Goal: Check status: Check status

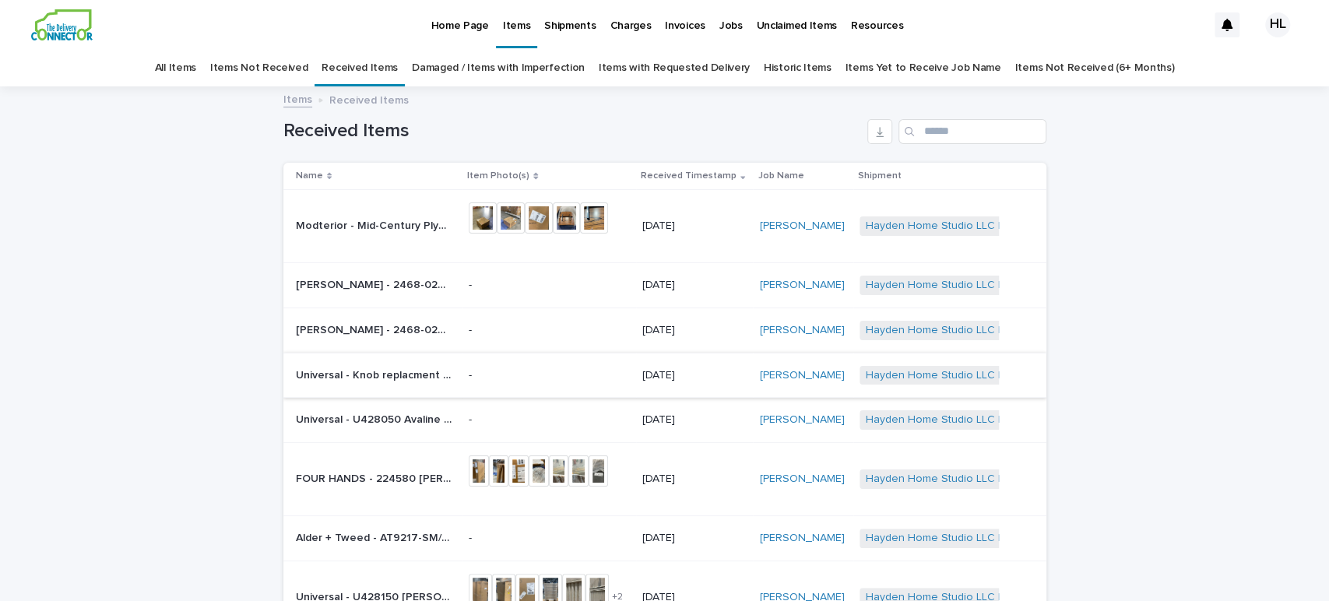
scroll to position [326, 0]
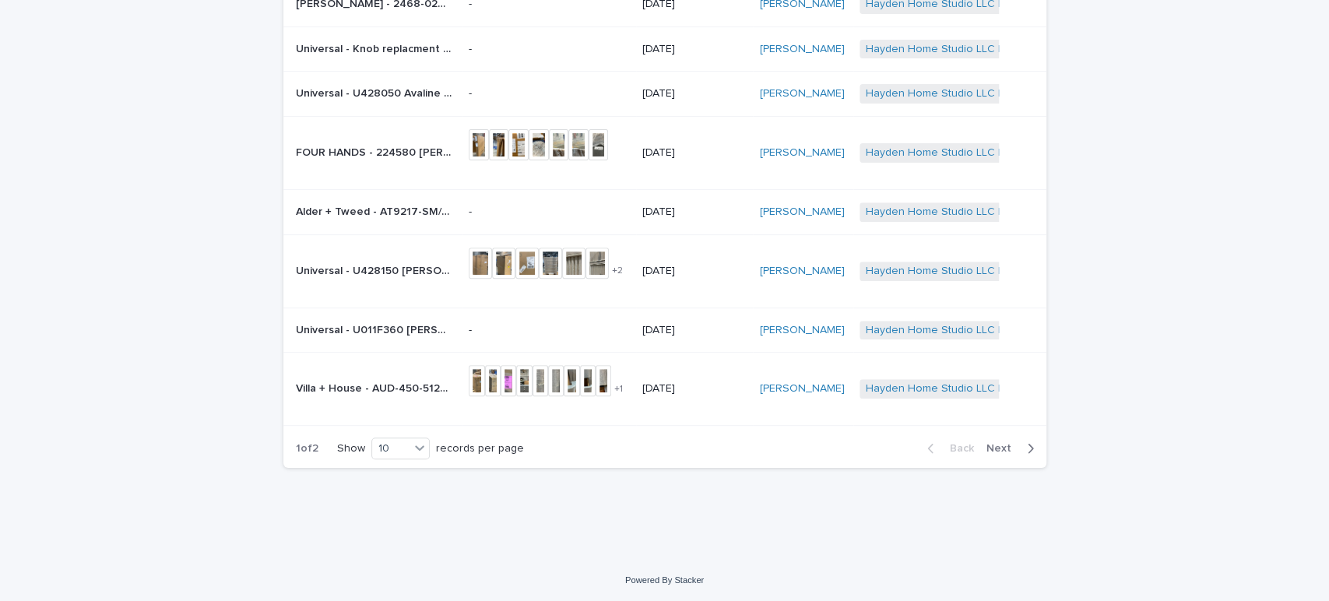
click at [1003, 445] on span "Next" at bounding box center [1004, 448] width 34 height 11
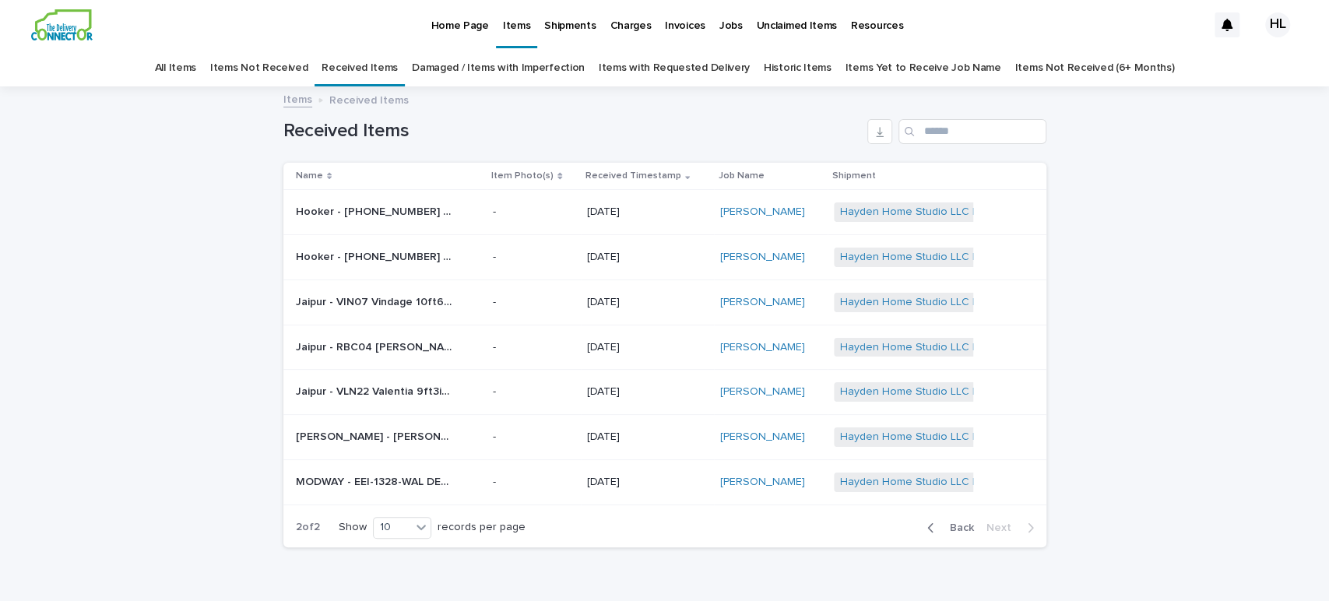
click at [928, 529] on icon "button" at bounding box center [930, 528] width 7 height 14
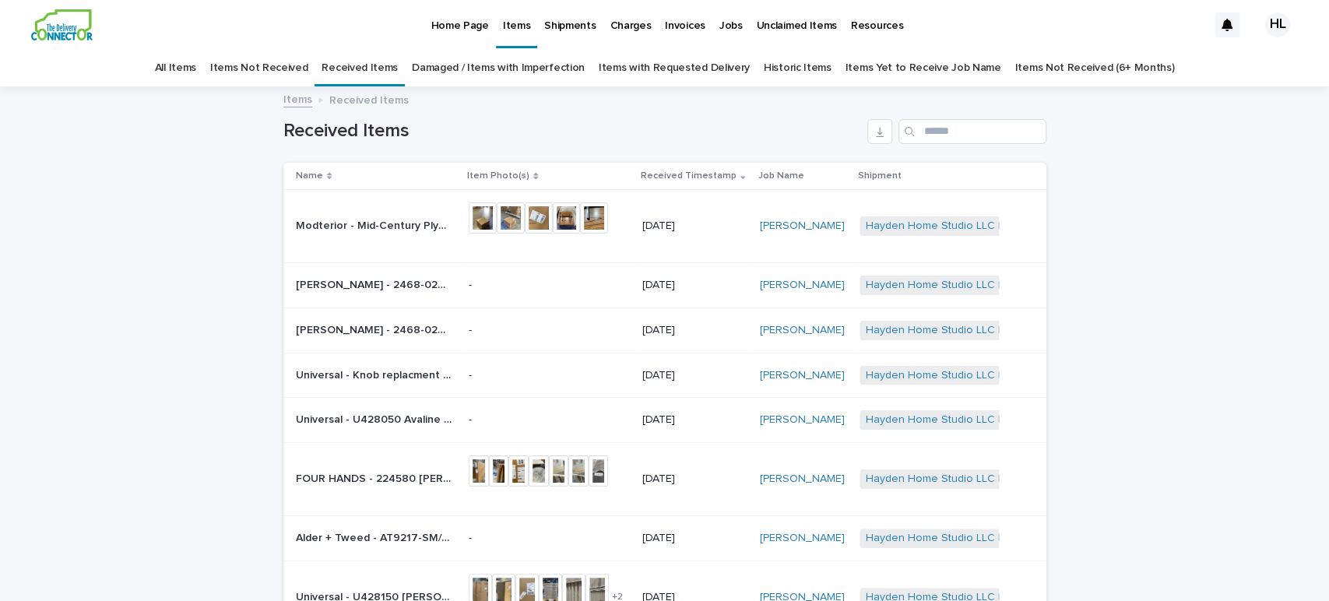
click at [719, 23] on p "Jobs" at bounding box center [730, 16] width 23 height 33
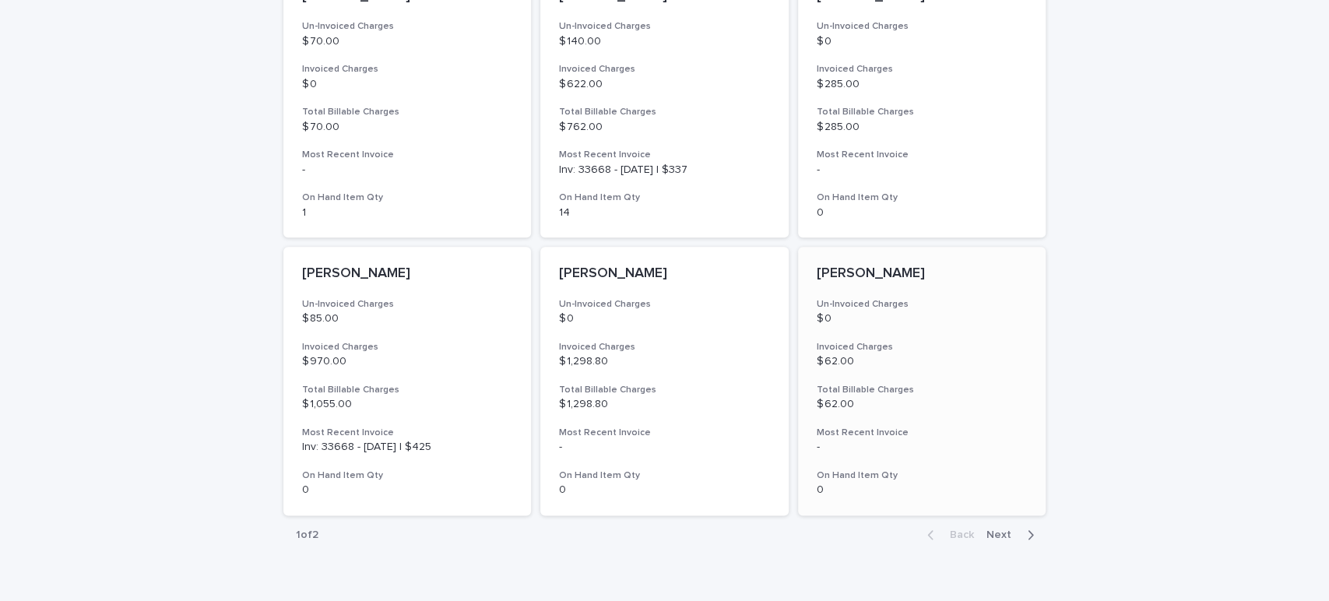
scroll to position [1067, 0]
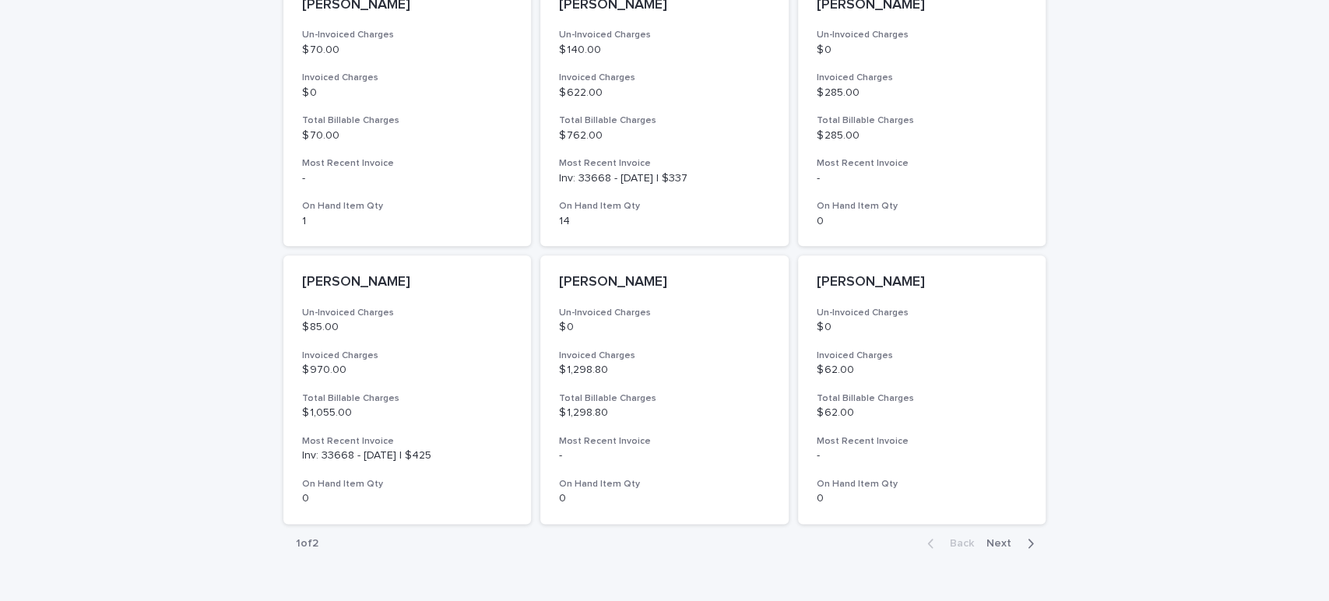
click at [987, 538] on span "Next" at bounding box center [1004, 543] width 34 height 11
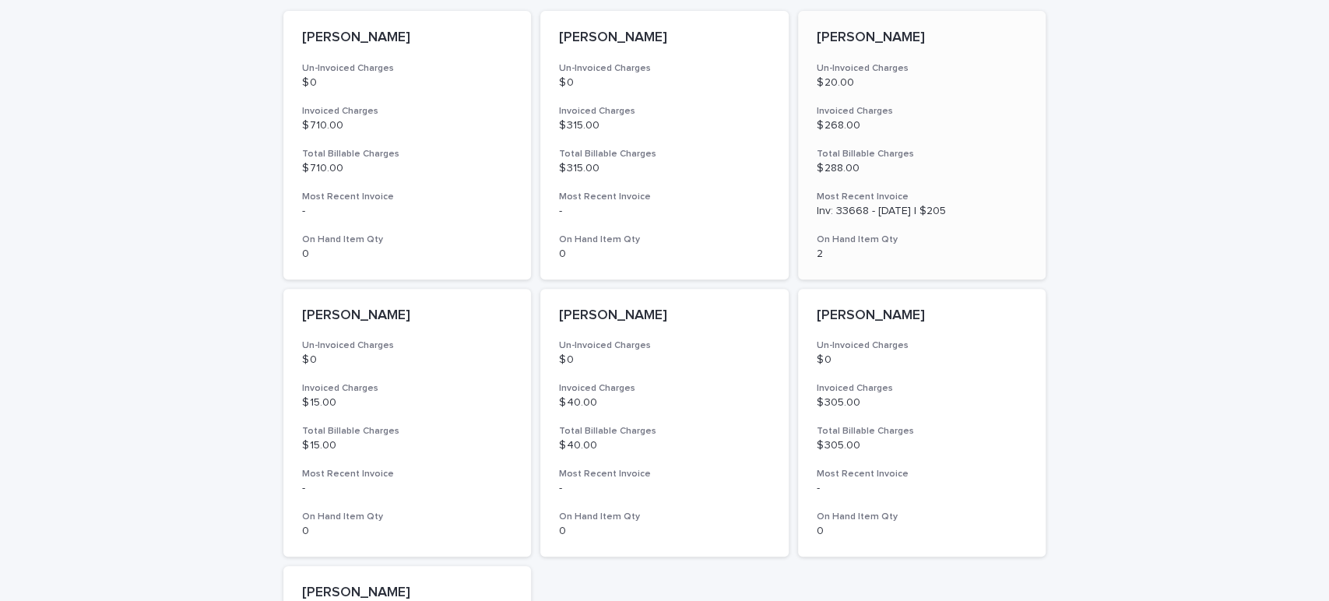
scroll to position [476, 0]
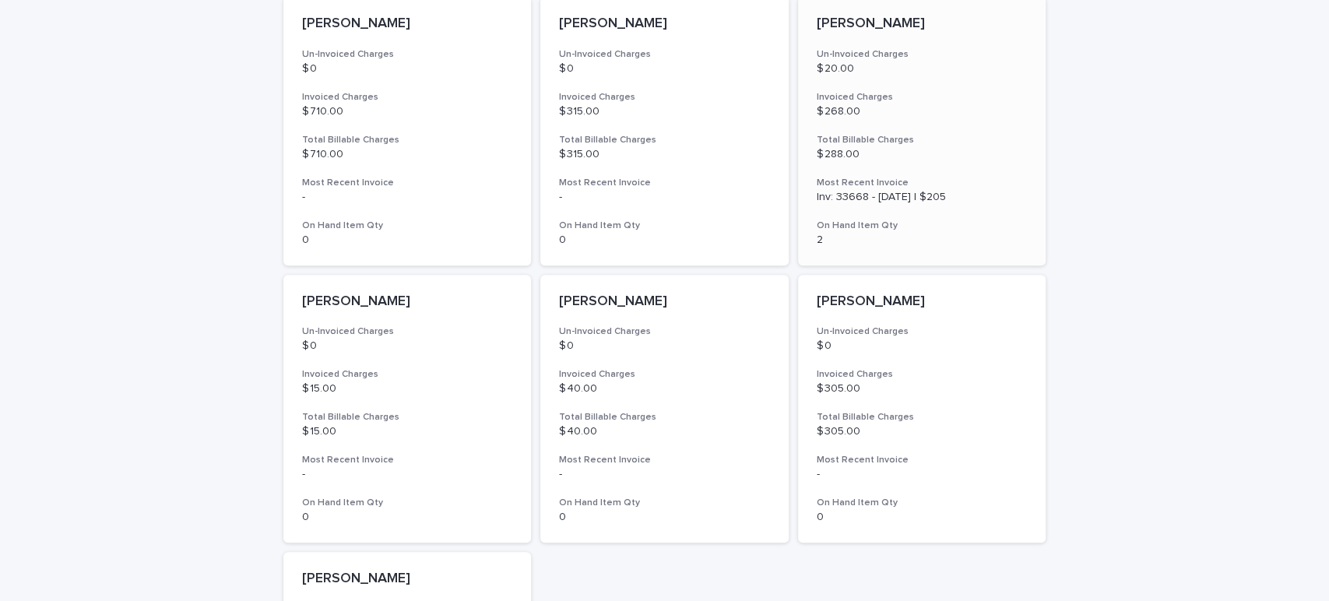
click at [863, 193] on p "Inv: 33668 - July 2025 | $205" at bounding box center [922, 197] width 211 height 13
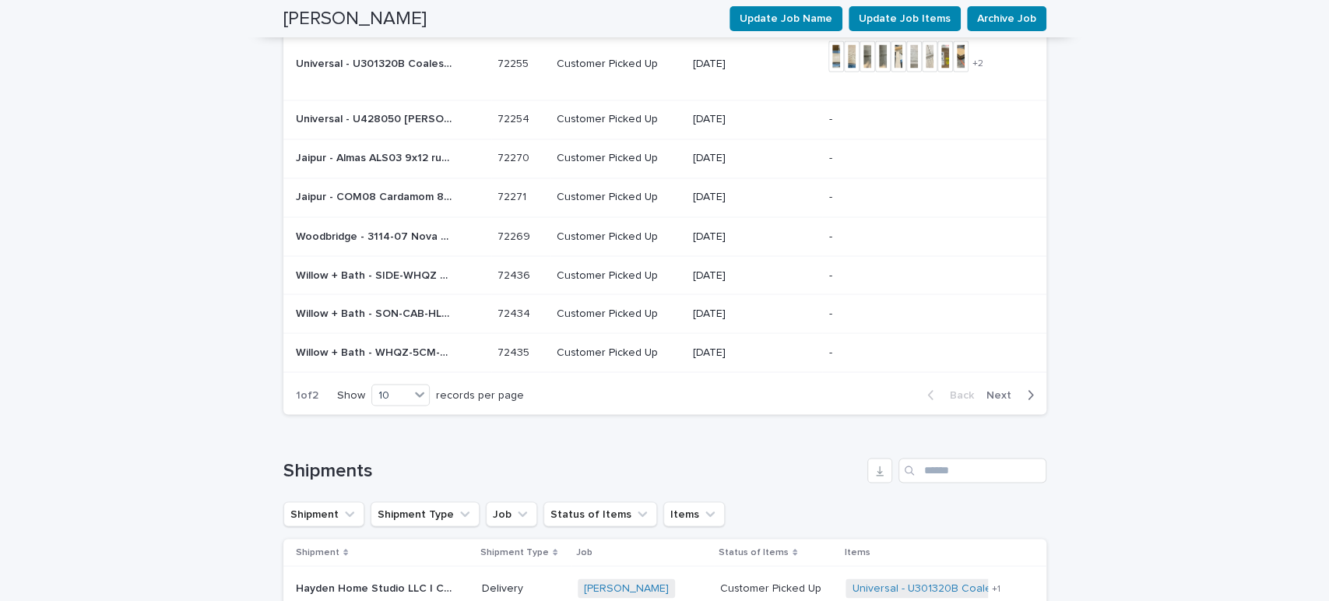
scroll to position [1765, 0]
click at [989, 390] on span "Next" at bounding box center [1004, 395] width 34 height 11
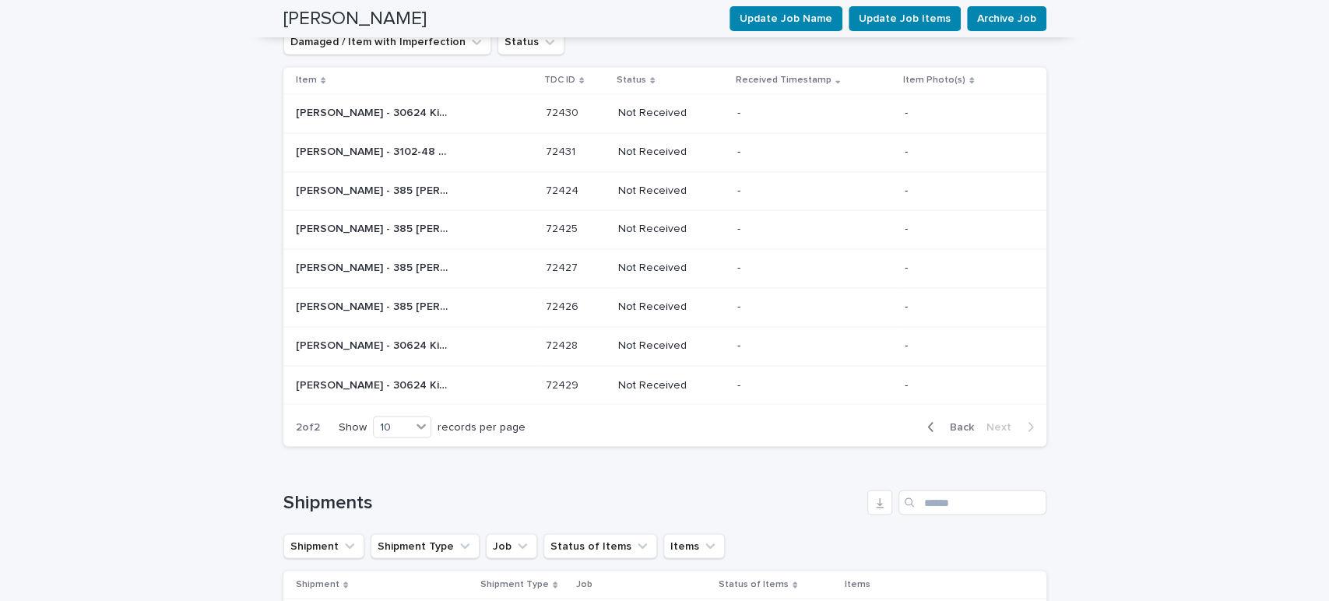
scroll to position [1650, 0]
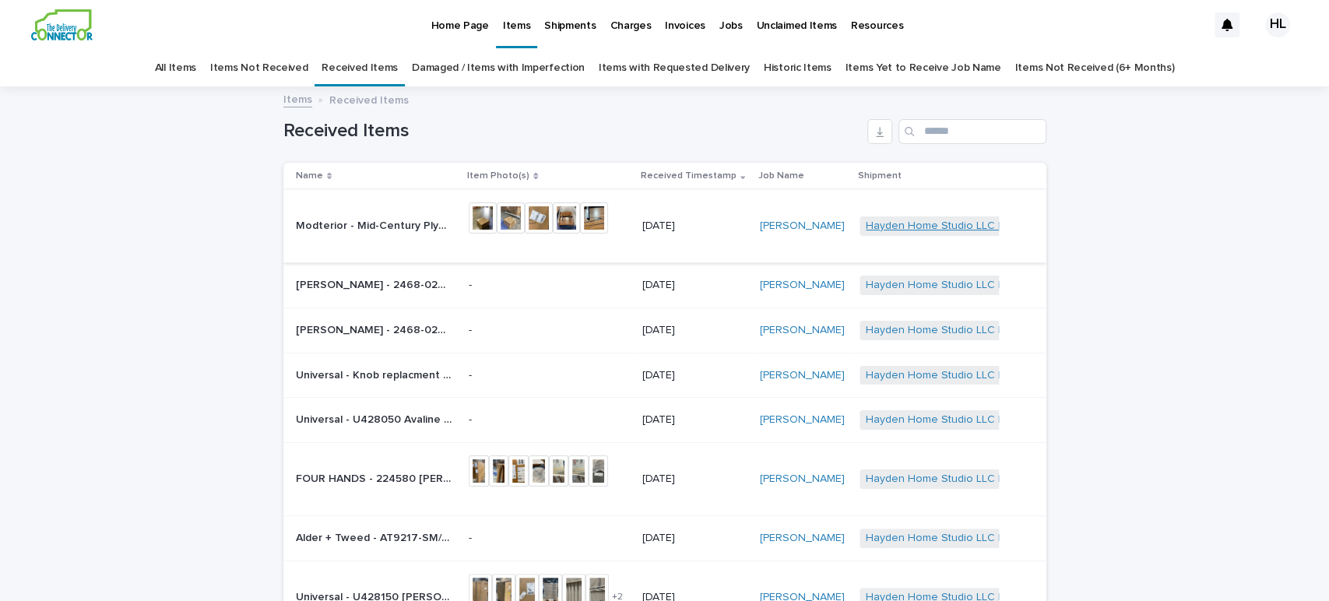
click at [885, 229] on link "Hayden Home Studio LLC | Inbound Shipment | 24496" at bounding box center [1001, 226] width 271 height 13
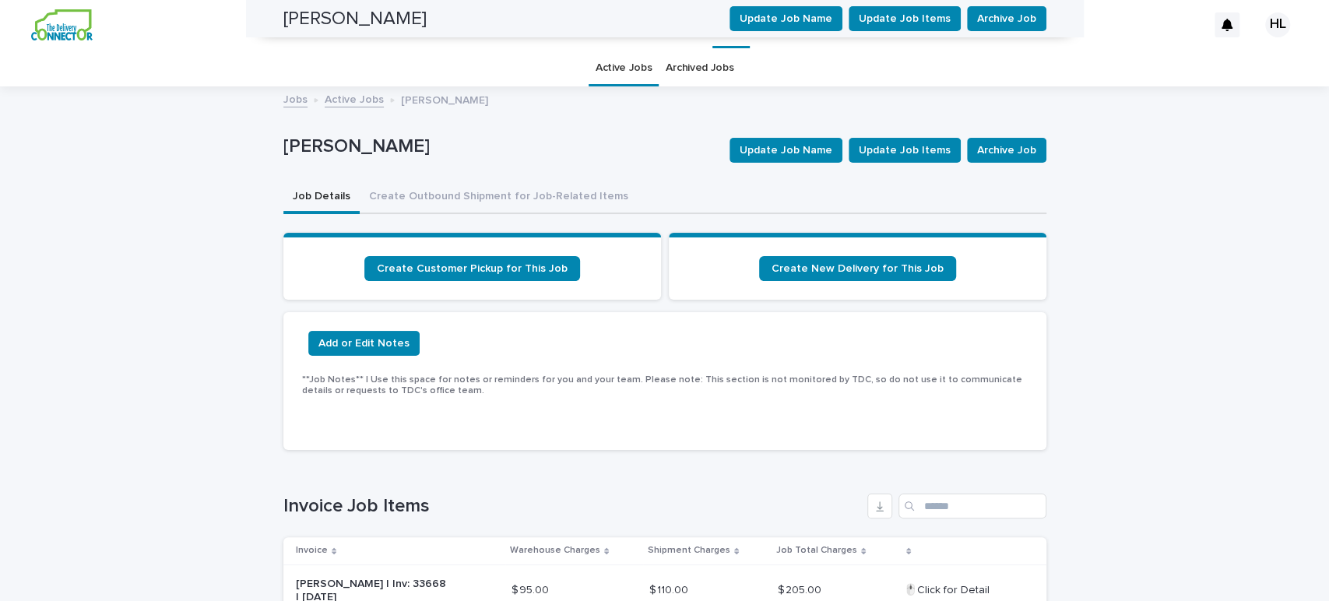
scroll to position [1445, 0]
